Goal: Task Accomplishment & Management: Use online tool/utility

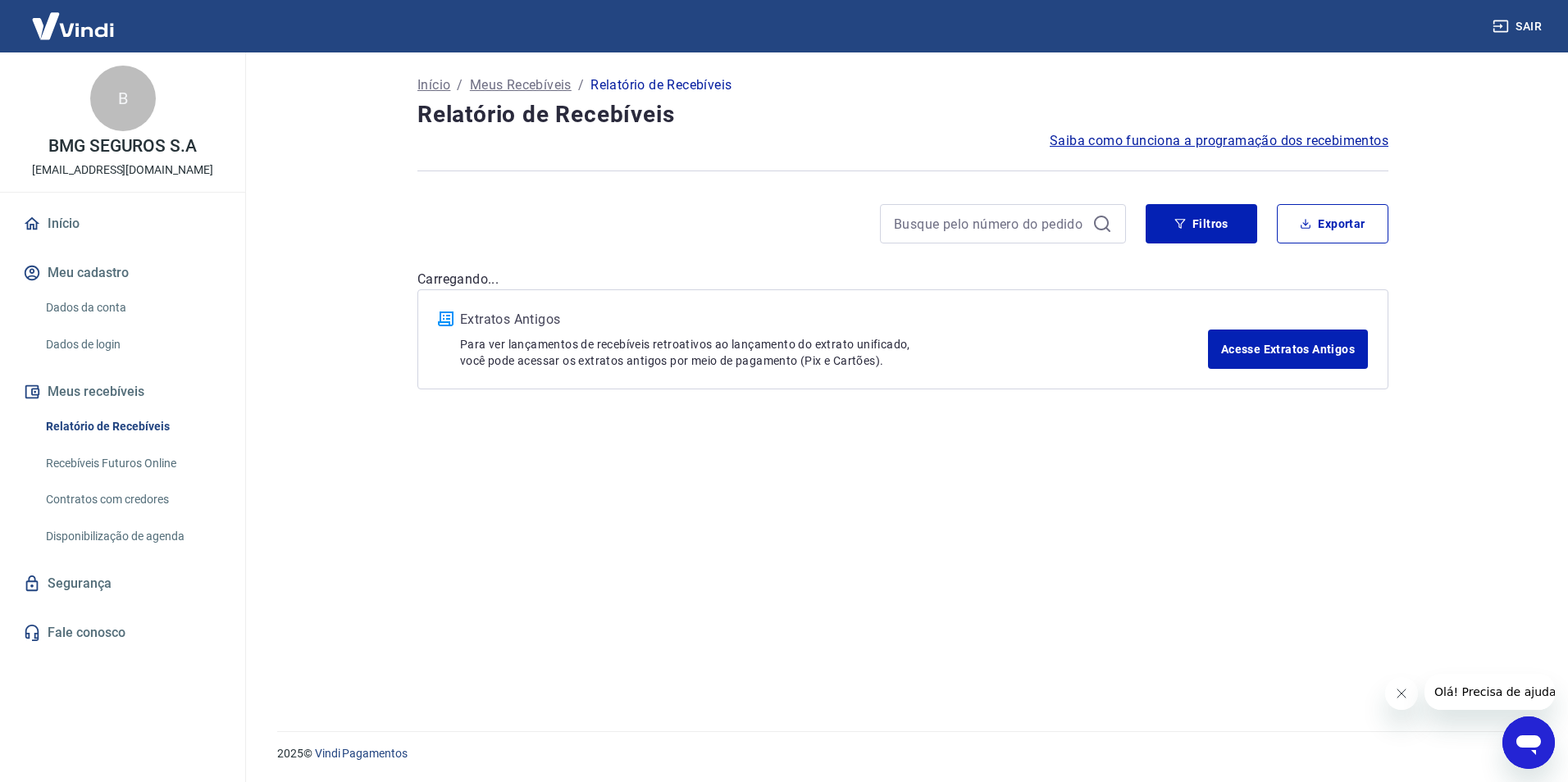
click at [147, 428] on link "Relatório de Recebíveis" at bounding box center [133, 427] width 186 height 34
click at [1236, 234] on button "Filtros" at bounding box center [1201, 223] width 111 height 39
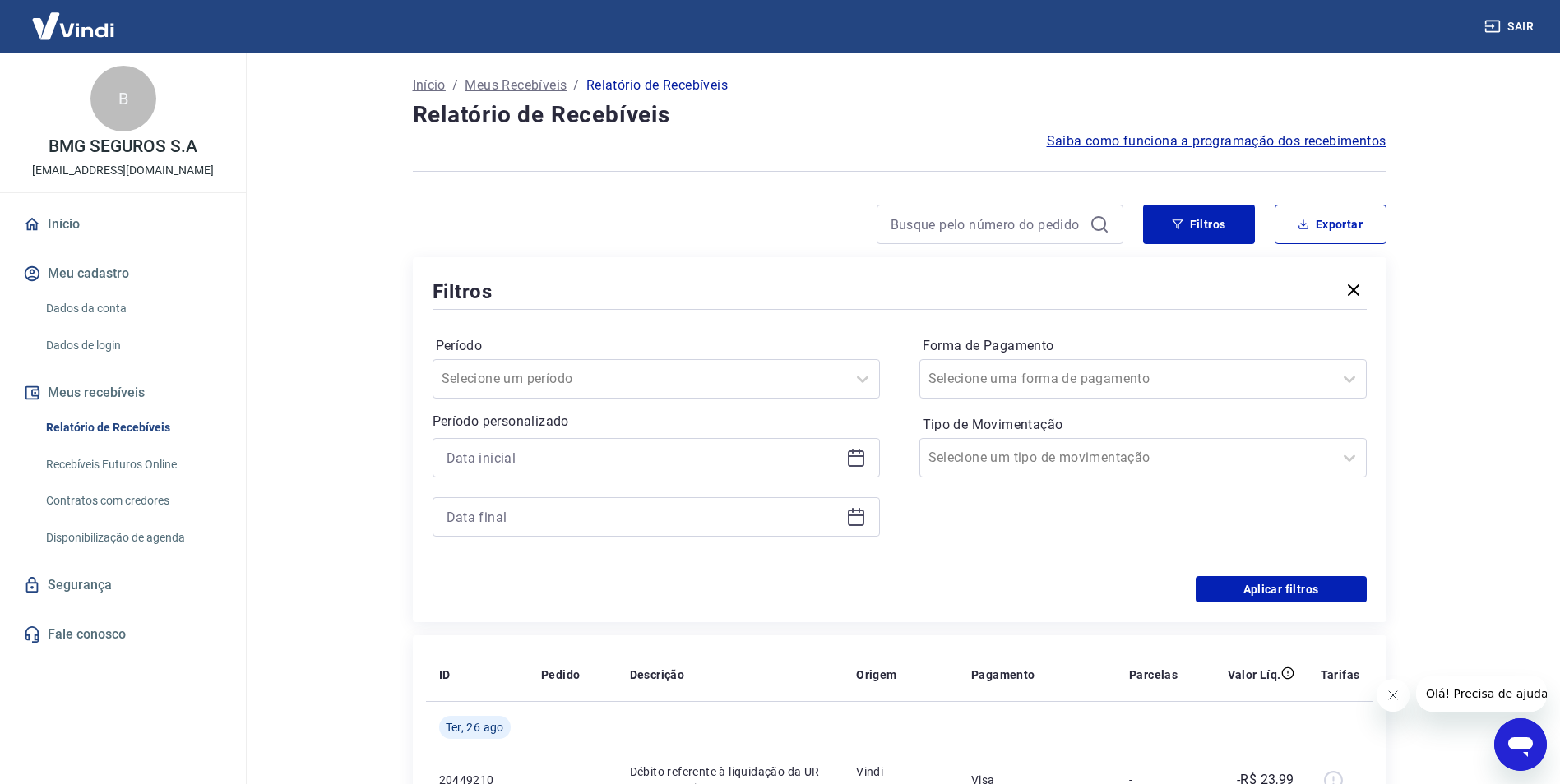
click at [866, 465] on div at bounding box center [656, 457] width 447 height 39
click at [868, 457] on div at bounding box center [656, 457] width 447 height 39
click at [848, 461] on icon at bounding box center [856, 458] width 16 height 16
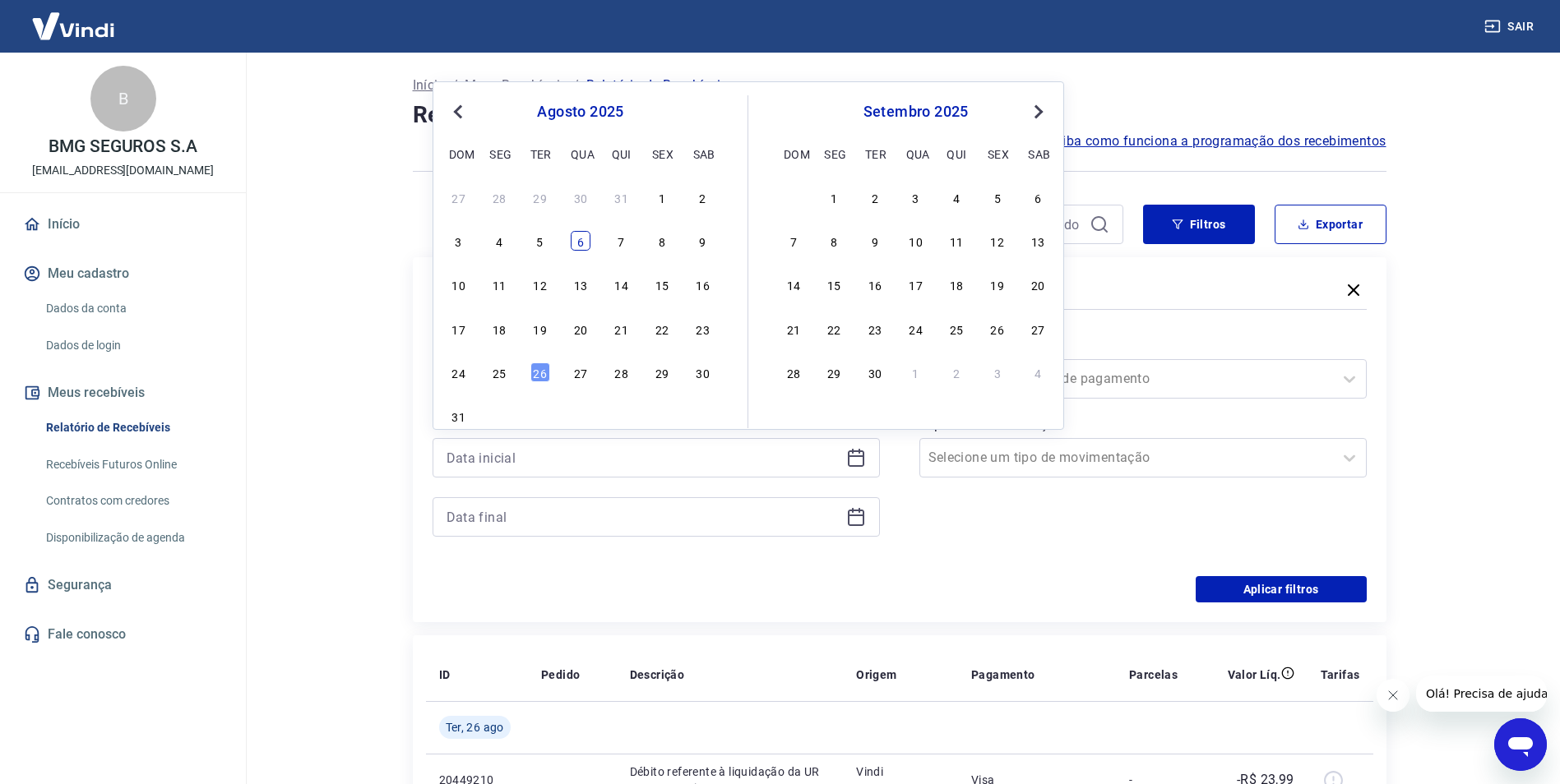
click at [574, 244] on div "6" at bounding box center [580, 241] width 19 height 19
type input "[DATE]"
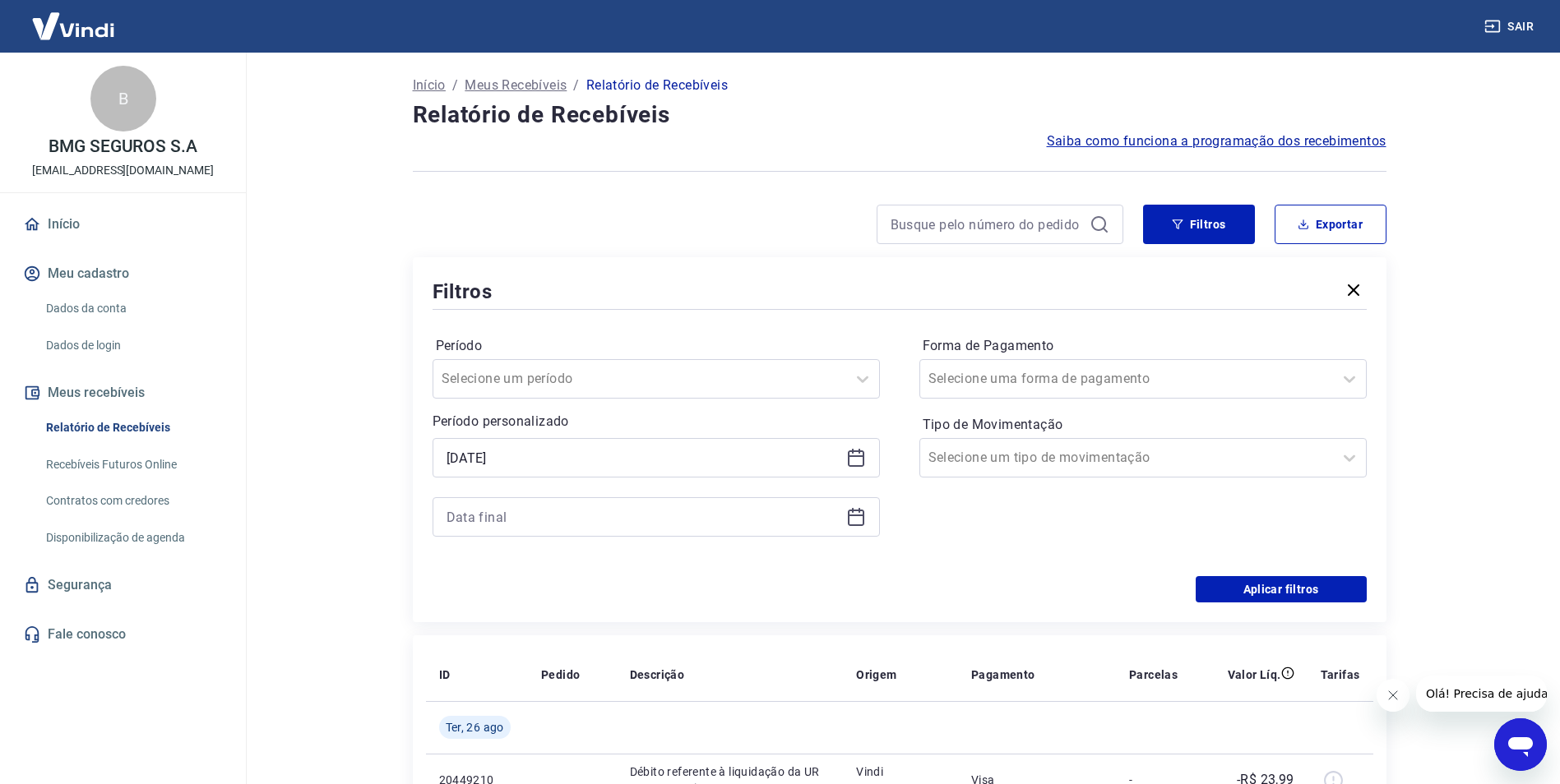
click at [862, 529] on div at bounding box center [656, 516] width 447 height 39
click at [862, 521] on icon at bounding box center [856, 517] width 16 height 16
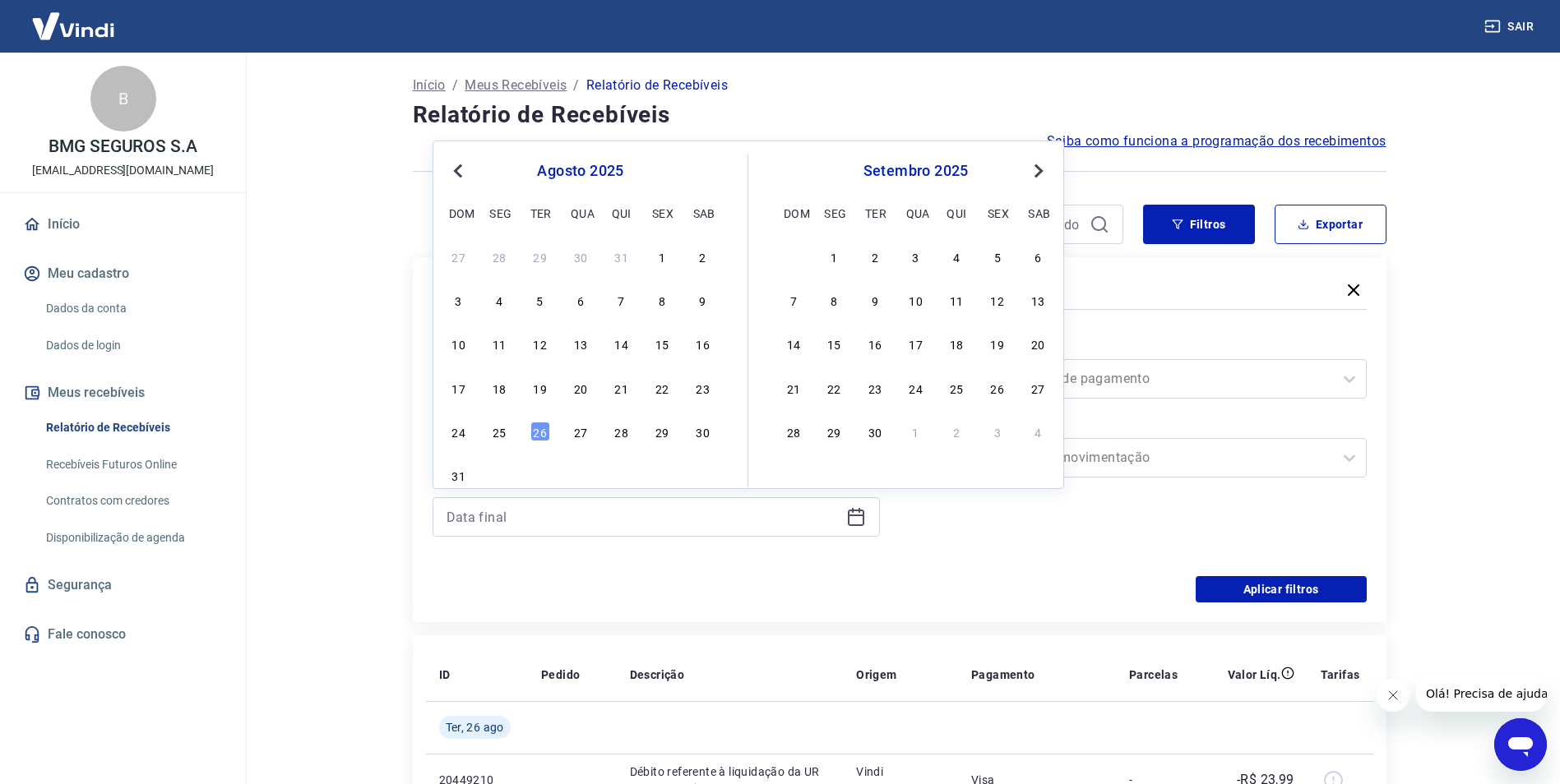
click at [487, 425] on div "24 25 26 27 28 29 30" at bounding box center [580, 431] width 268 height 24
click at [492, 426] on div "25" at bounding box center [499, 431] width 19 height 19
type input "[DATE]"
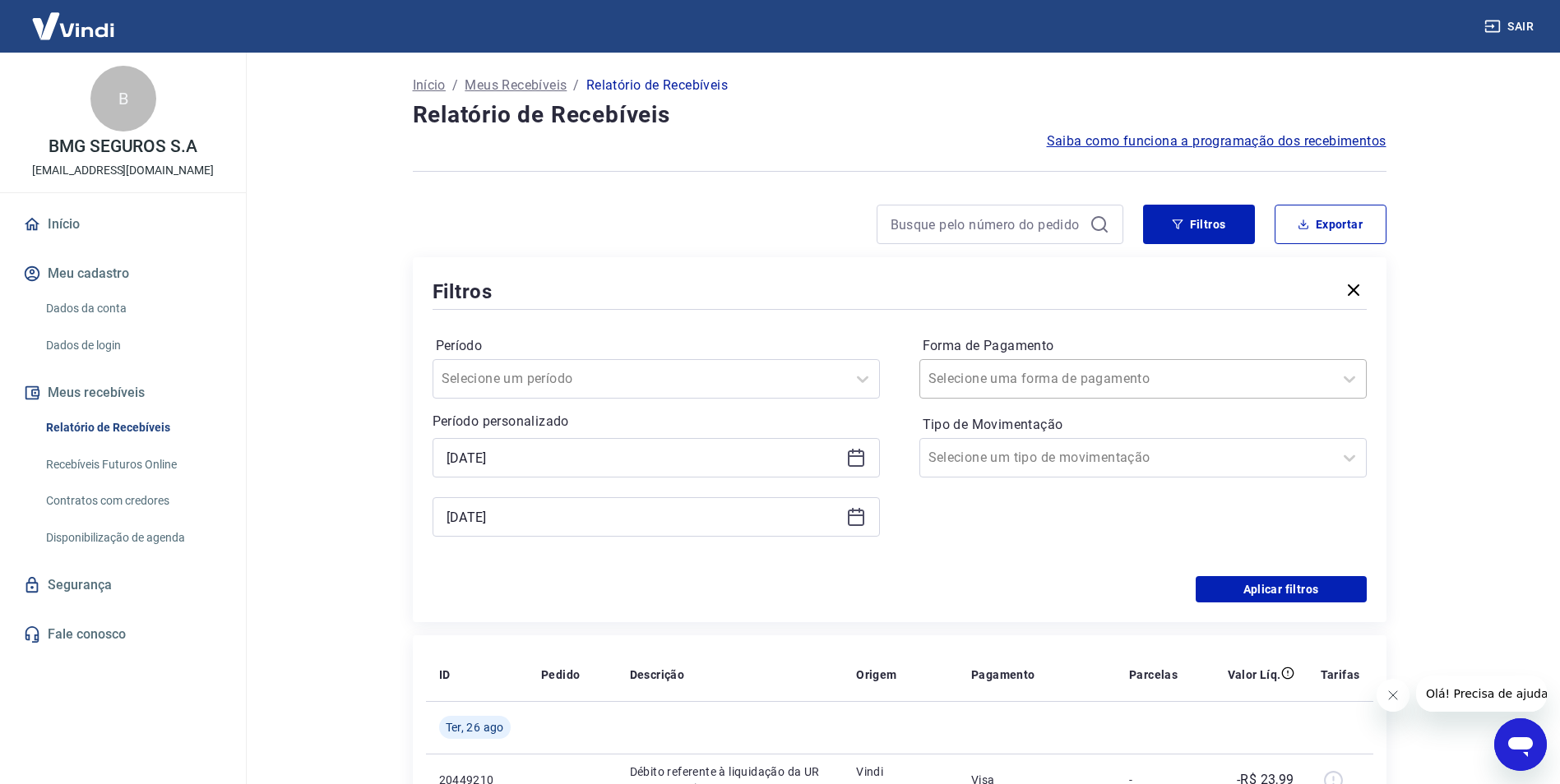
click at [1238, 396] on div "Selecione uma forma de pagamento" at bounding box center [1143, 379] width 447 height 39
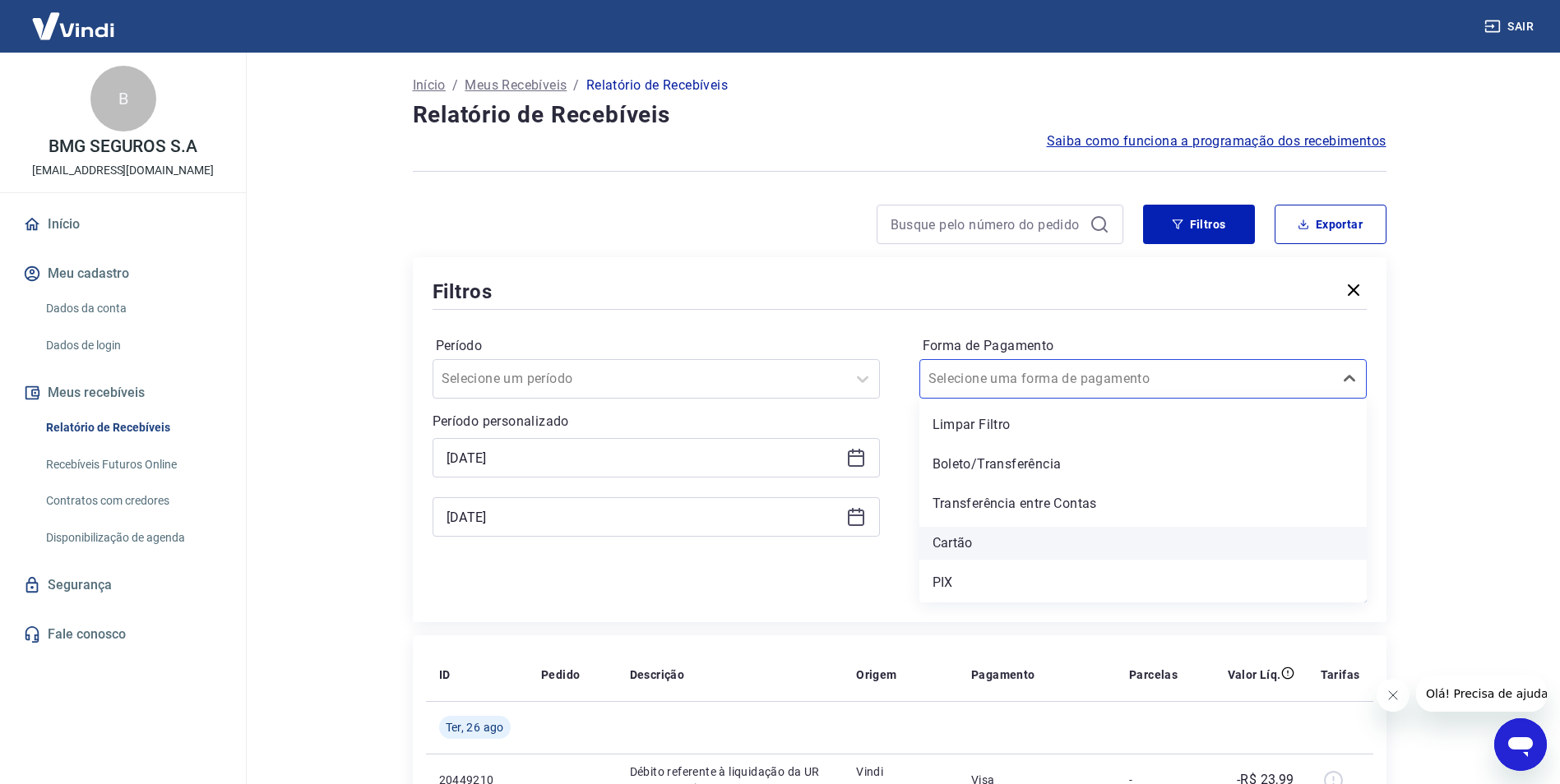
click at [1053, 530] on div "Cartão" at bounding box center [1143, 543] width 447 height 33
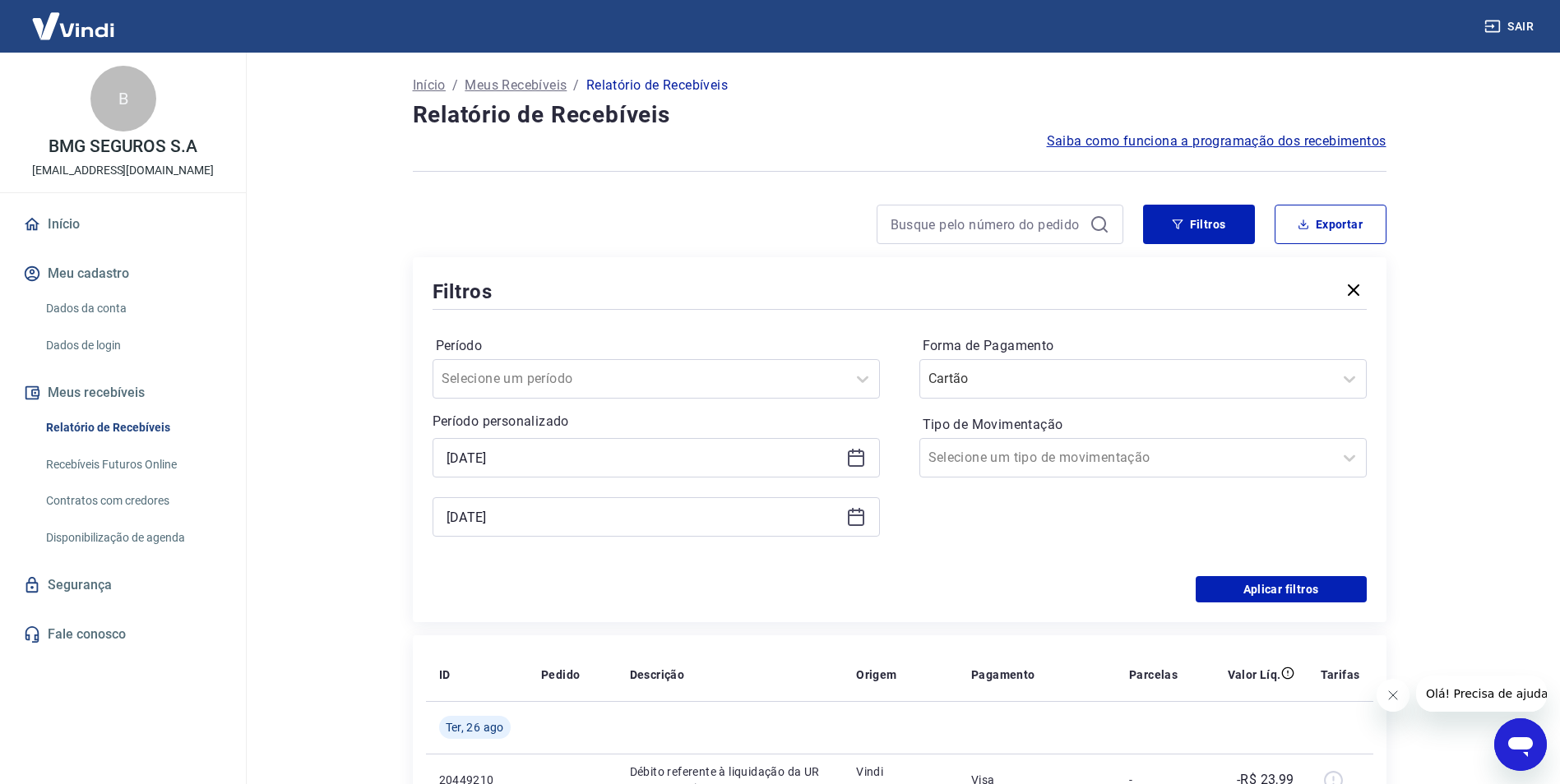
click at [1071, 436] on div "Tipo de Movimentação Selecione um tipo de movimentação" at bounding box center [1143, 445] width 447 height 65
click at [1071, 443] on div "Selecione um tipo de movimentação" at bounding box center [1126, 457] width 412 height 30
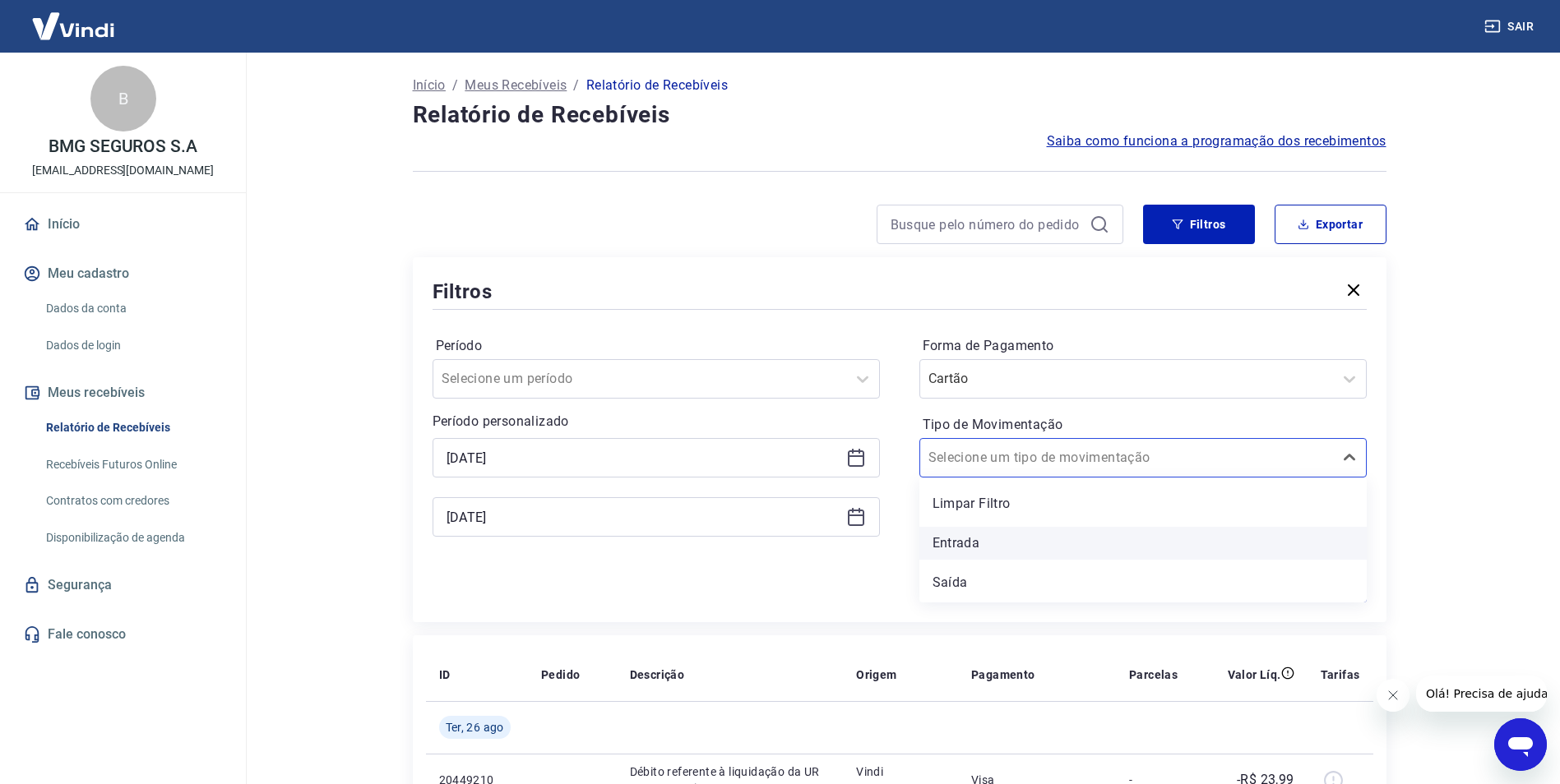
click at [1000, 539] on div "Entrada" at bounding box center [1143, 543] width 447 height 33
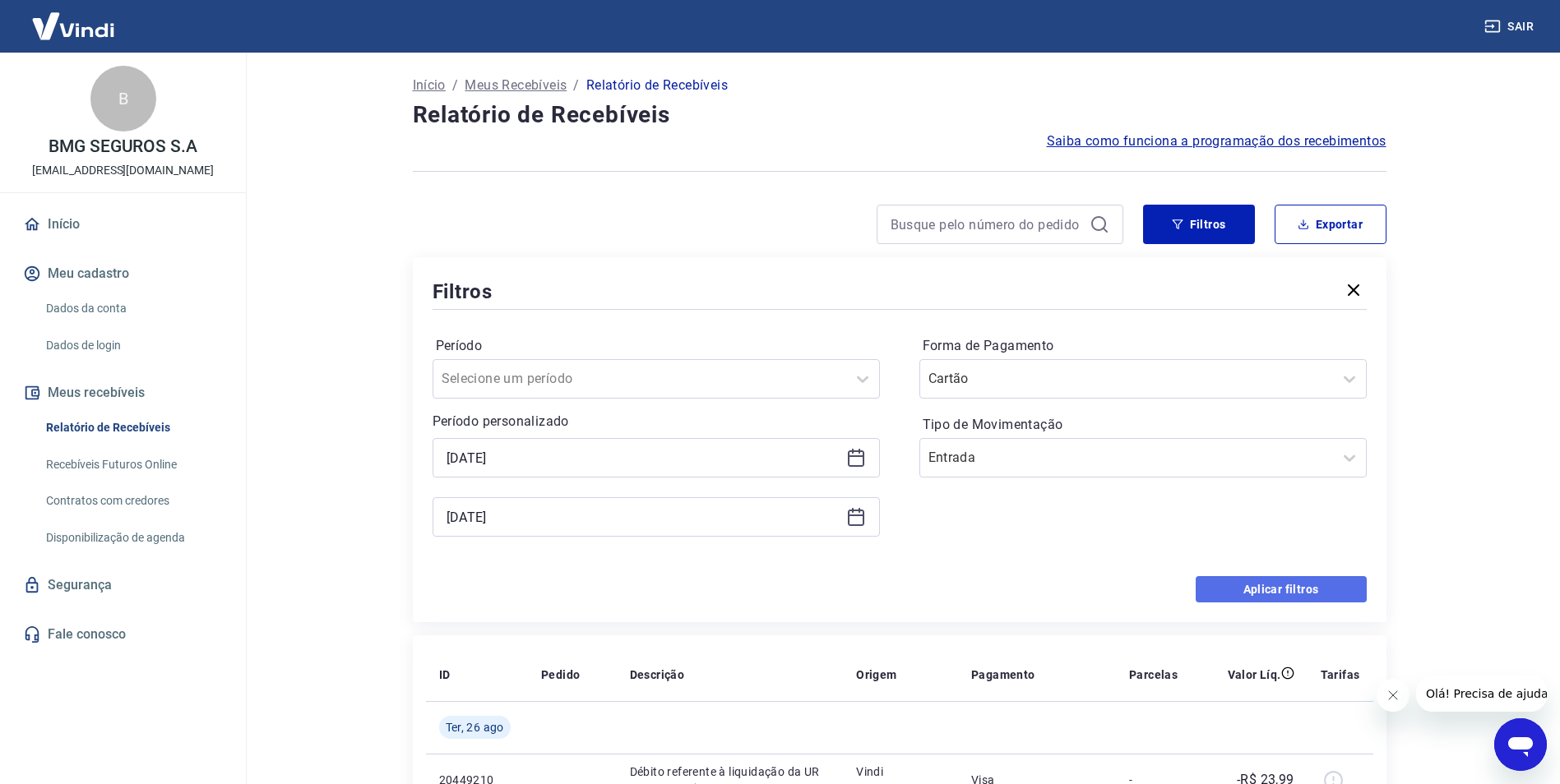
click at [1215, 586] on button "Aplicar filtros" at bounding box center [1282, 588] width 172 height 26
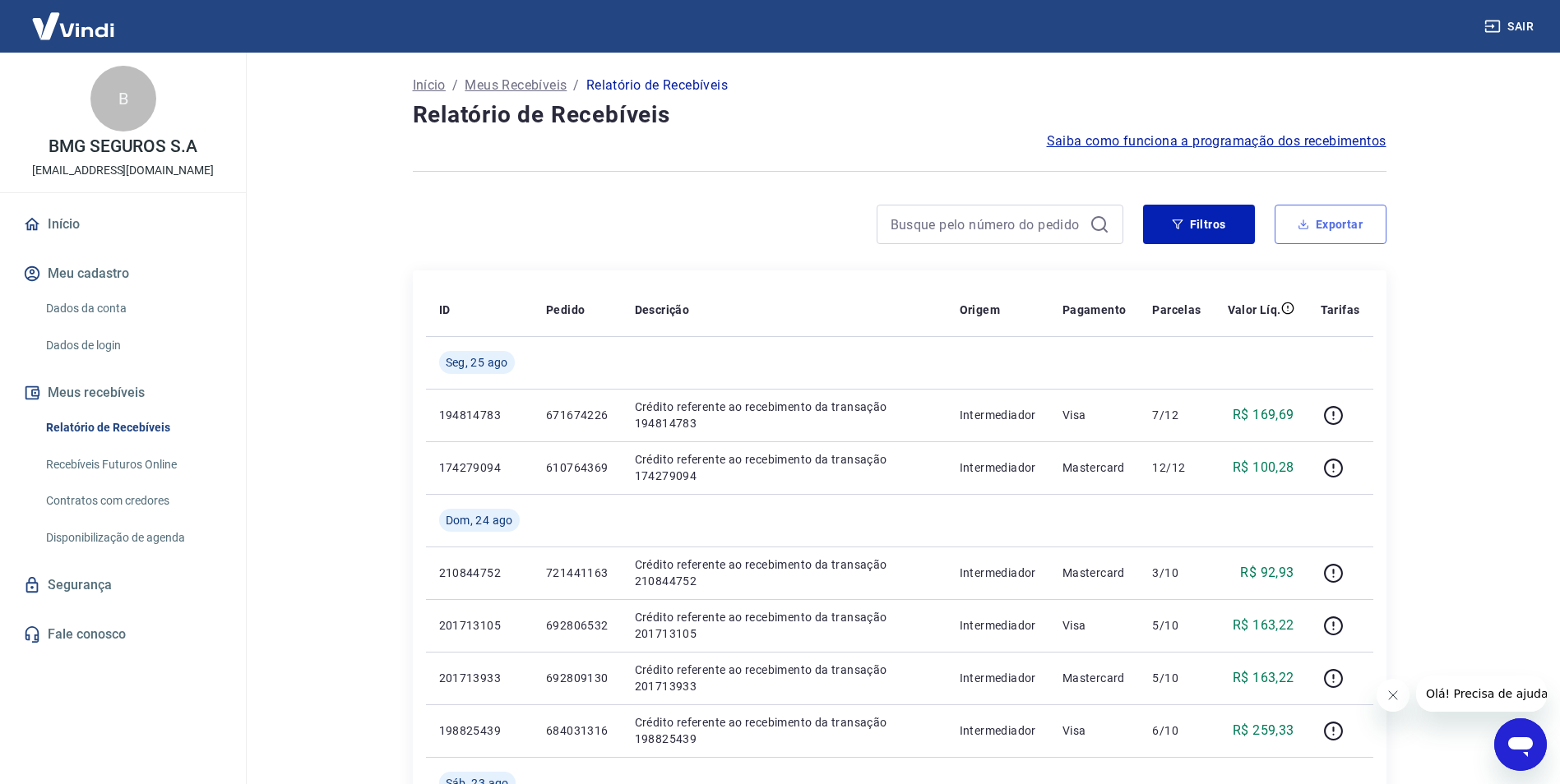
click at [1321, 222] on button "Exportar" at bounding box center [1331, 223] width 112 height 39
type input "[DATE]"
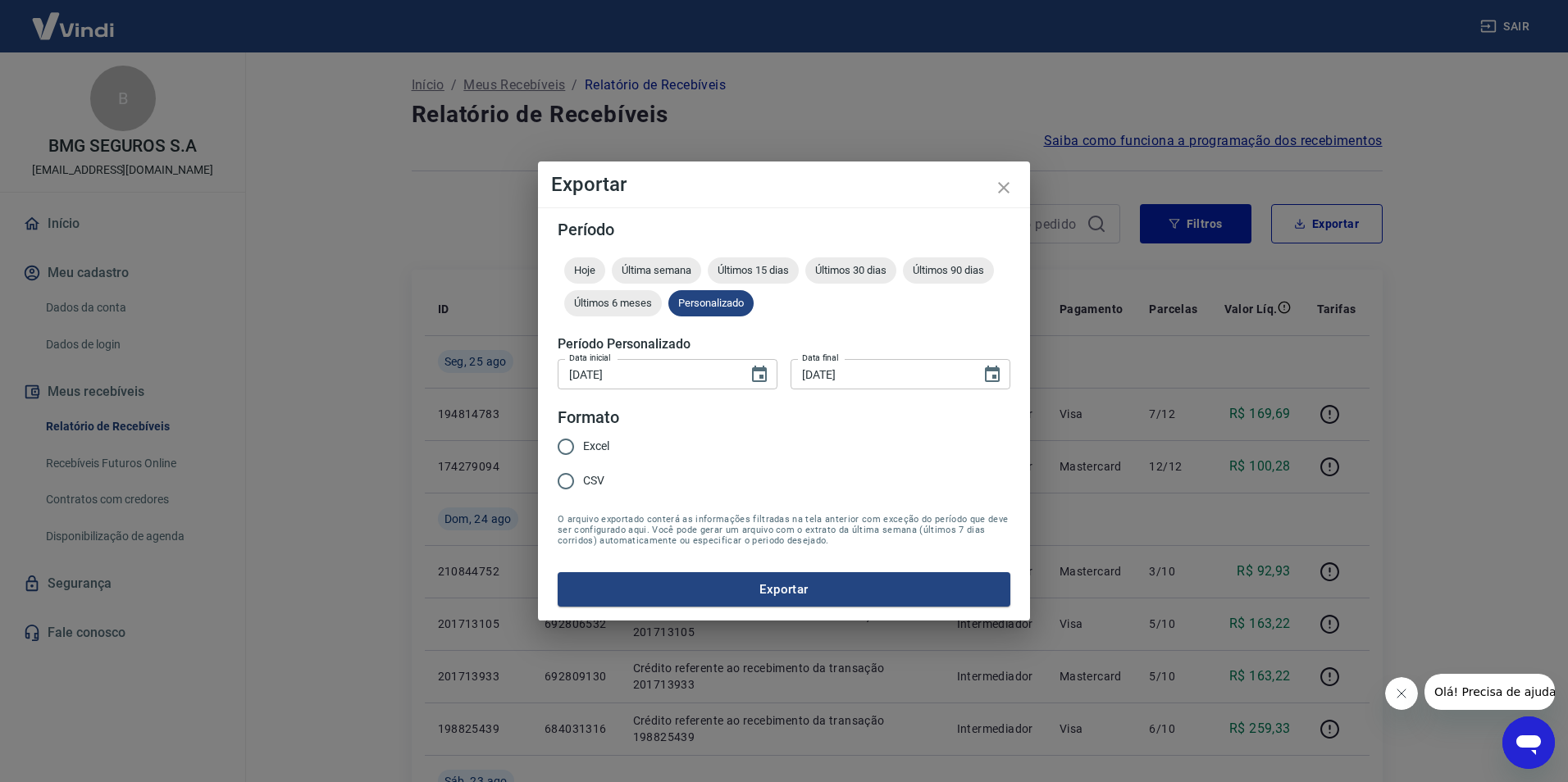
click at [607, 452] on span "Excel" at bounding box center [596, 447] width 26 height 17
click at [583, 452] on input "Excel" at bounding box center [566, 447] width 35 height 35
radio input "true"
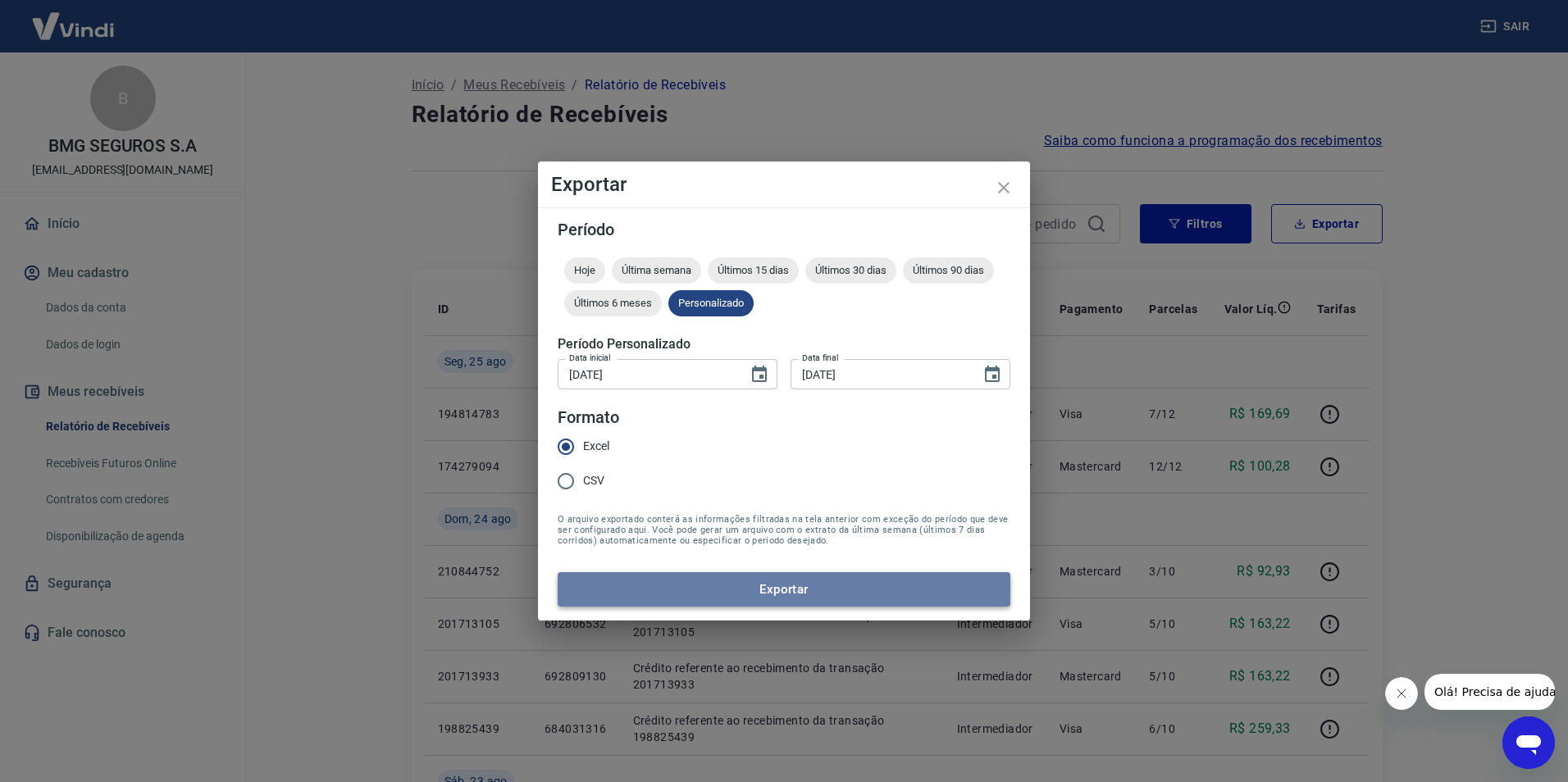
click at [766, 601] on button "Exportar" at bounding box center [783, 590] width 453 height 35
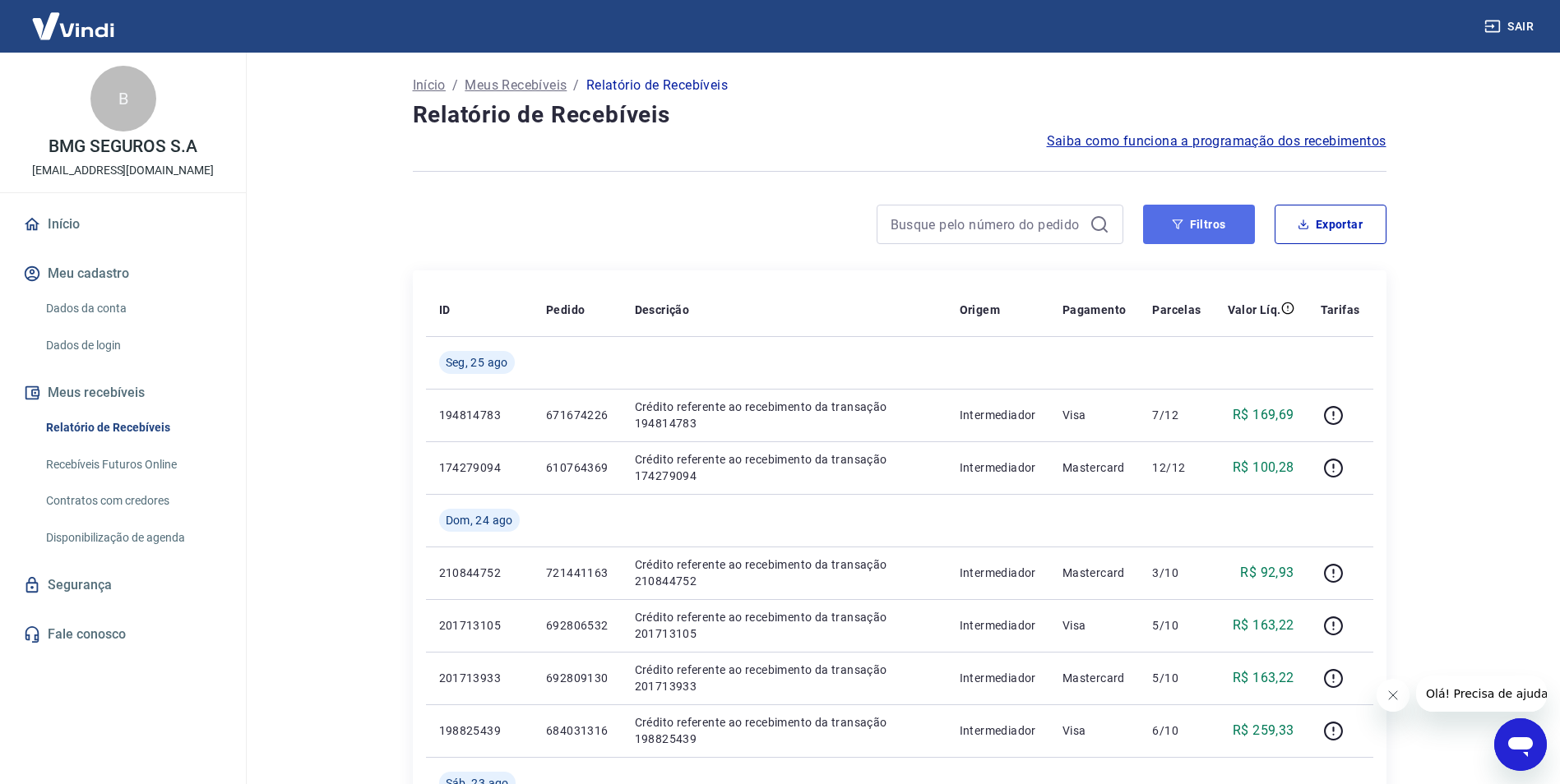
click at [1199, 238] on button "Filtros" at bounding box center [1199, 223] width 112 height 39
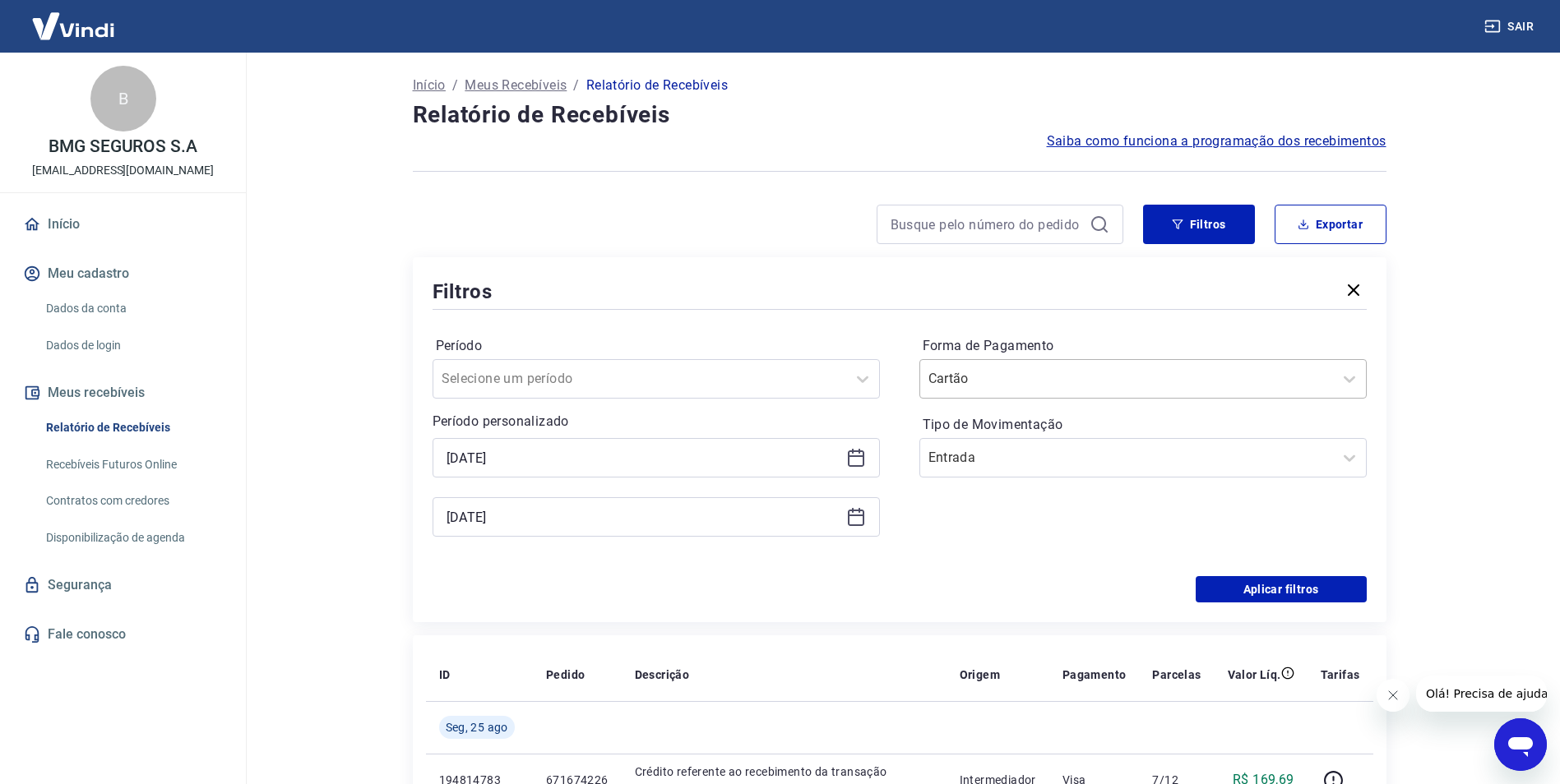
click at [1155, 380] on div at bounding box center [1126, 379] width 396 height 23
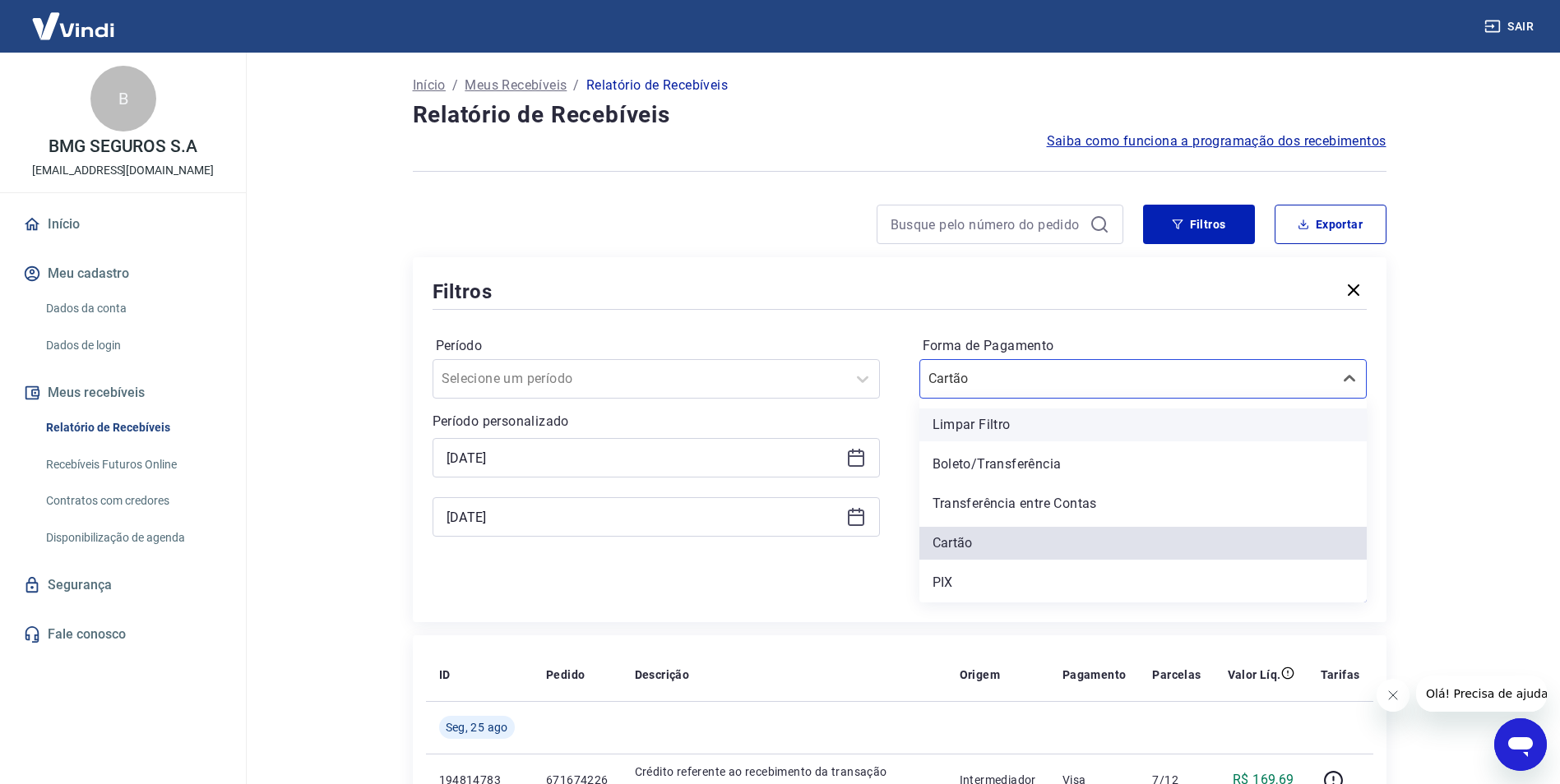
click at [1083, 412] on div "Limpar Filtro" at bounding box center [1143, 425] width 447 height 33
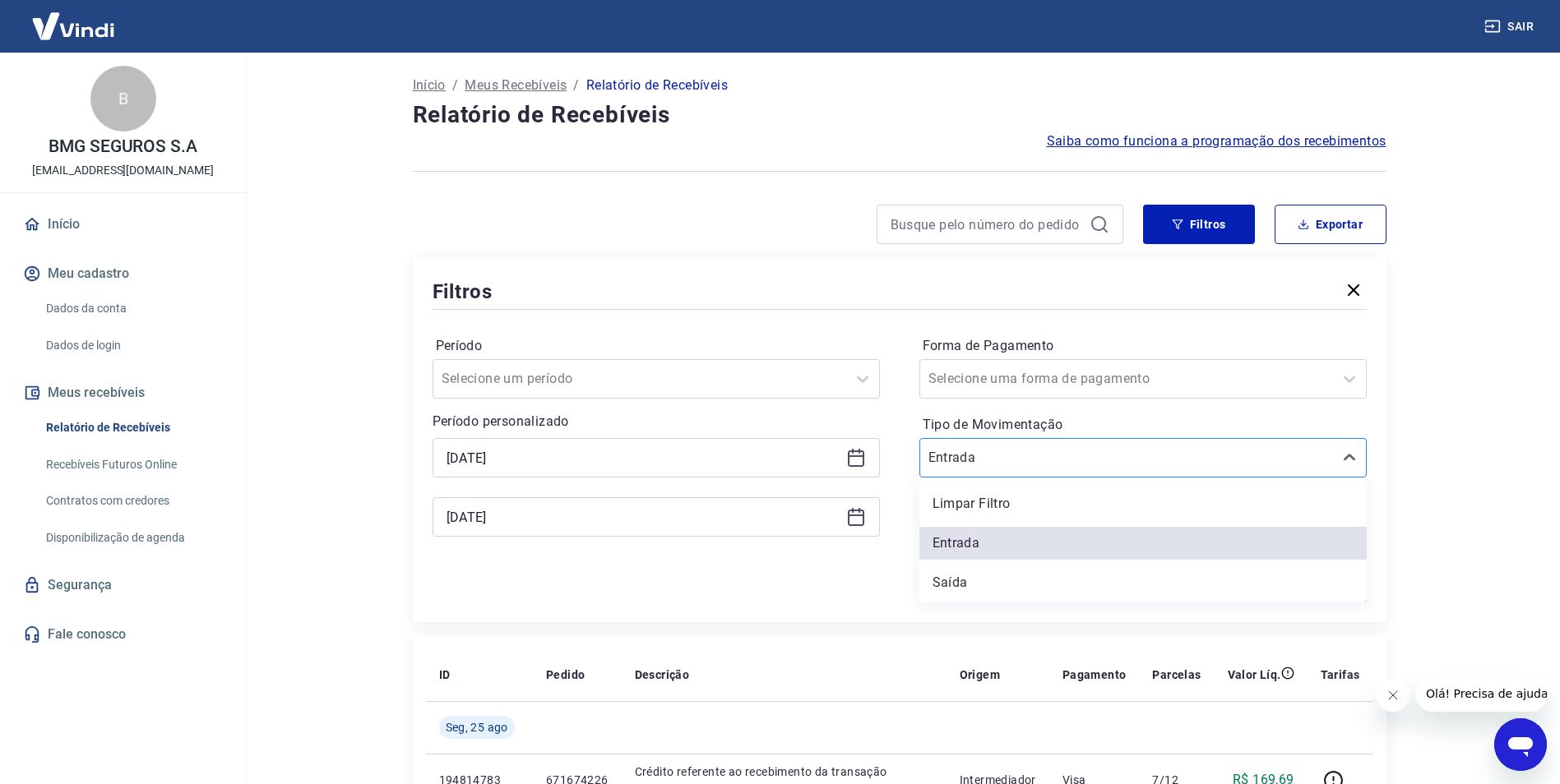
click at [1061, 459] on input "Tipo de Movimentação" at bounding box center [1012, 457] width 166 height 19
click at [1018, 499] on div "Limpar Filtro" at bounding box center [1143, 504] width 447 height 33
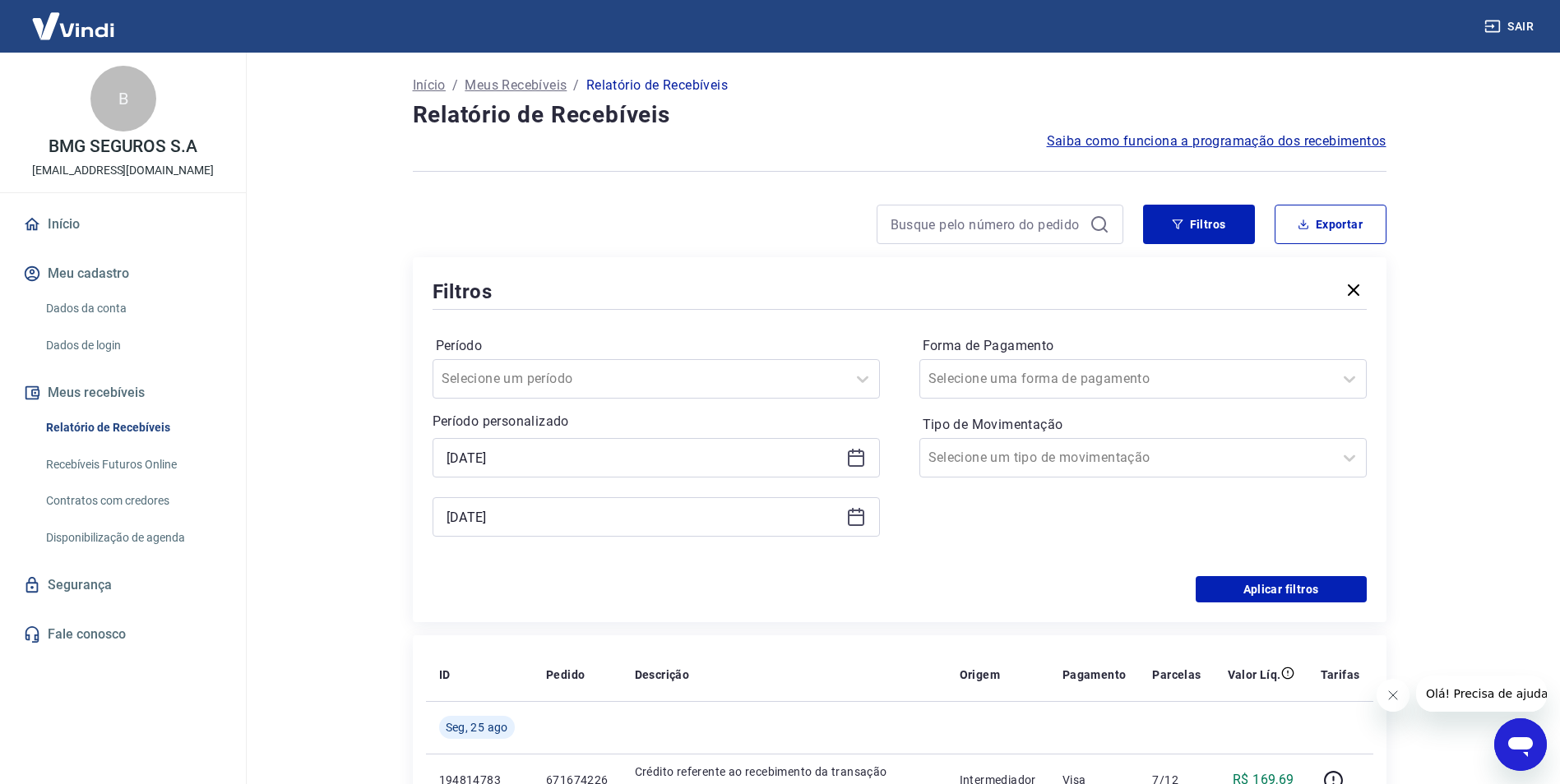
click at [1337, 575] on div "Período Selecione um período Período personalizado [DATE] [DATE] Forma de Pagam…" at bounding box center [899, 444] width 934 height 263
click at [1332, 591] on button "Aplicar filtros" at bounding box center [1282, 588] width 172 height 26
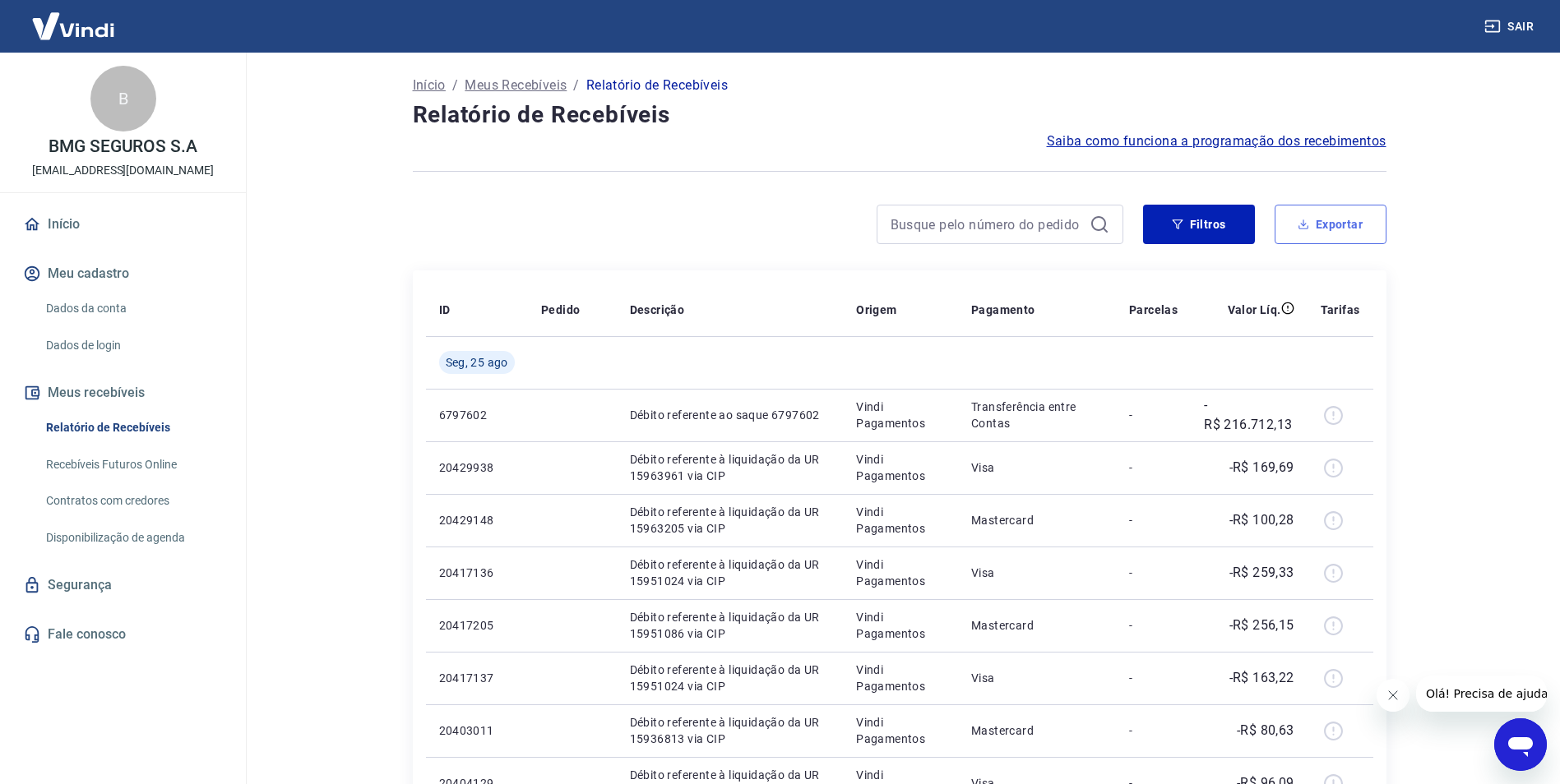
click at [1314, 232] on button "Exportar" at bounding box center [1331, 223] width 112 height 39
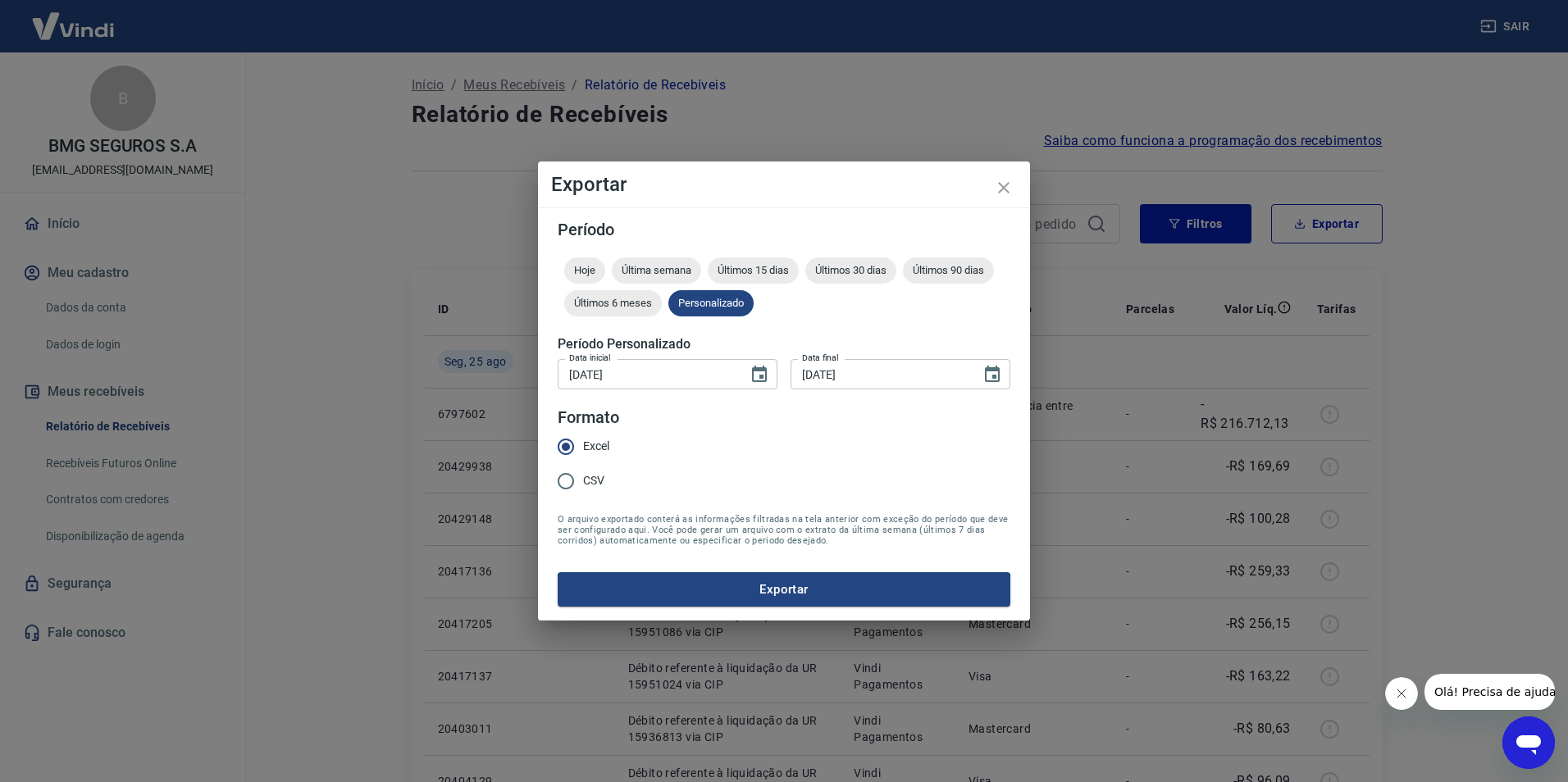
click at [669, 570] on form "Período Hoje Última semana Últimos 15 dias Últimos 30 dias Últimos 90 dias Últi…" at bounding box center [783, 413] width 453 height 385
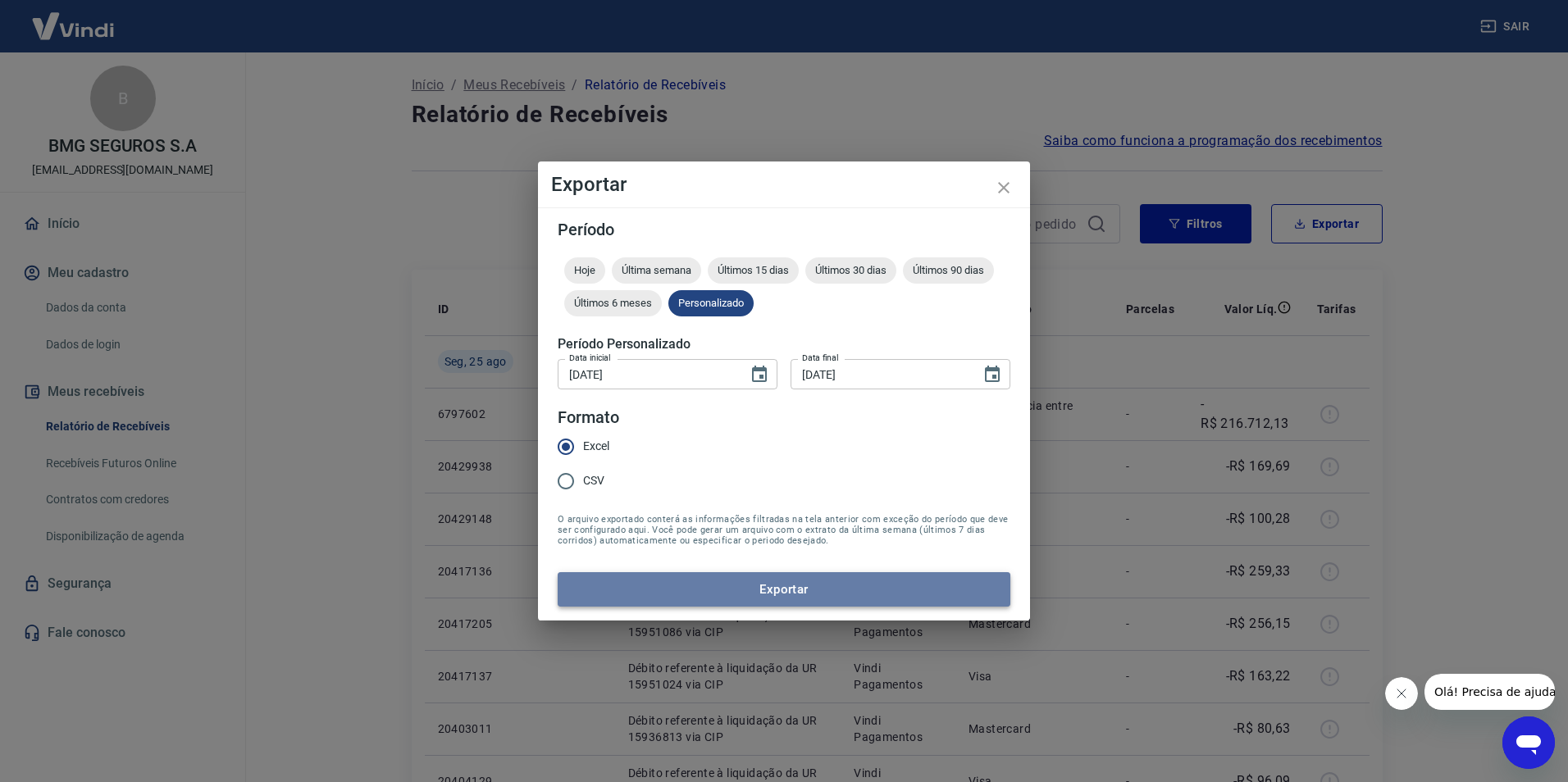
click at [681, 584] on button "Exportar" at bounding box center [783, 590] width 453 height 35
